Goal: Information Seeking & Learning: Learn about a topic

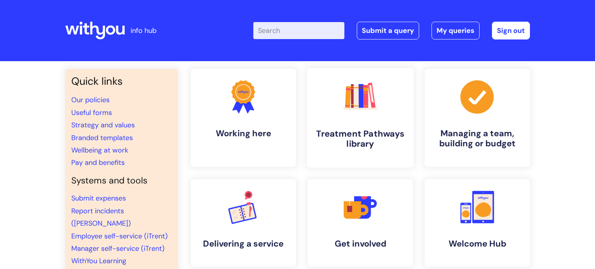
click at [370, 121] on link ".cls-1{fill:#f89b22;}.cls-1,.cls-2,.cls-3,.cls-4,.cls-5,.cls-6,.cls-7{stroke-wi…" at bounding box center [360, 118] width 107 height 100
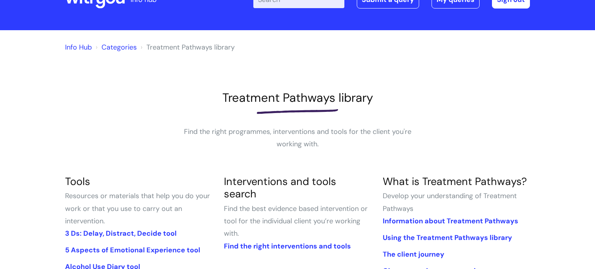
scroll to position [15, 0]
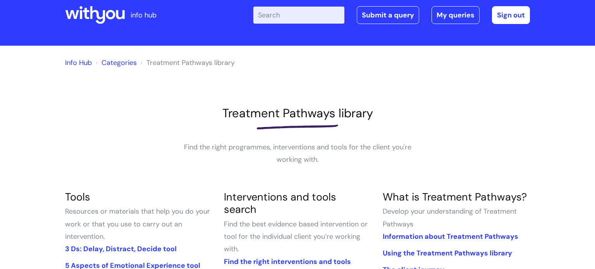
click at [279, 27] on div "Enter your search term here... Search Submit a query My queries Welcome [PERSON…" at bounding box center [354, 15] width 349 height 46
click at [276, 18] on input "Enter your search term here..." at bounding box center [298, 15] width 91 height 17
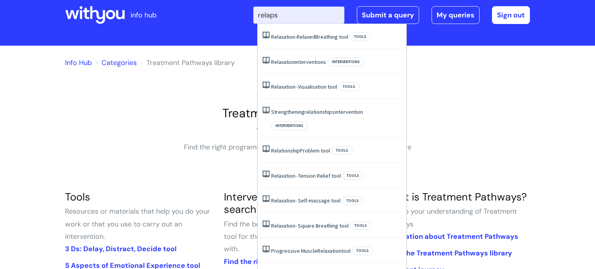
type input "[MEDICAL_DATA]"
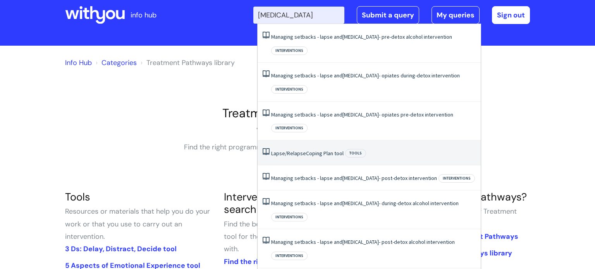
click at [313, 150] on link "Lapse/Relapse Coping Plan tool" at bounding box center [307, 153] width 72 height 7
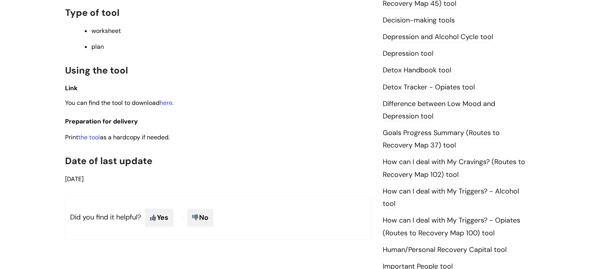
scroll to position [434, 0]
click at [90, 141] on link "the tool" at bounding box center [89, 137] width 22 height 8
